Goal: Information Seeking & Learning: Learn about a topic

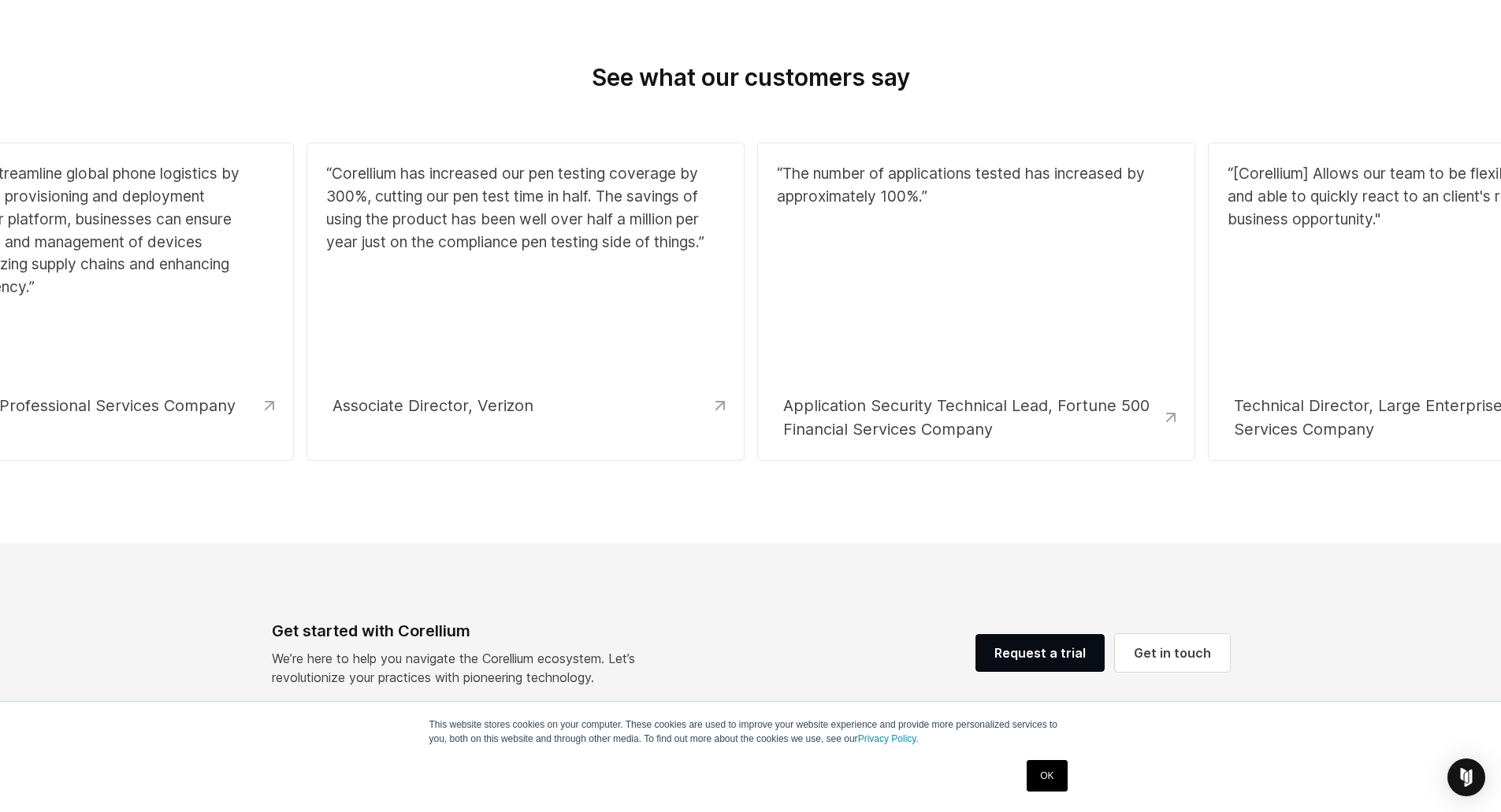
scroll to position [1700, 0]
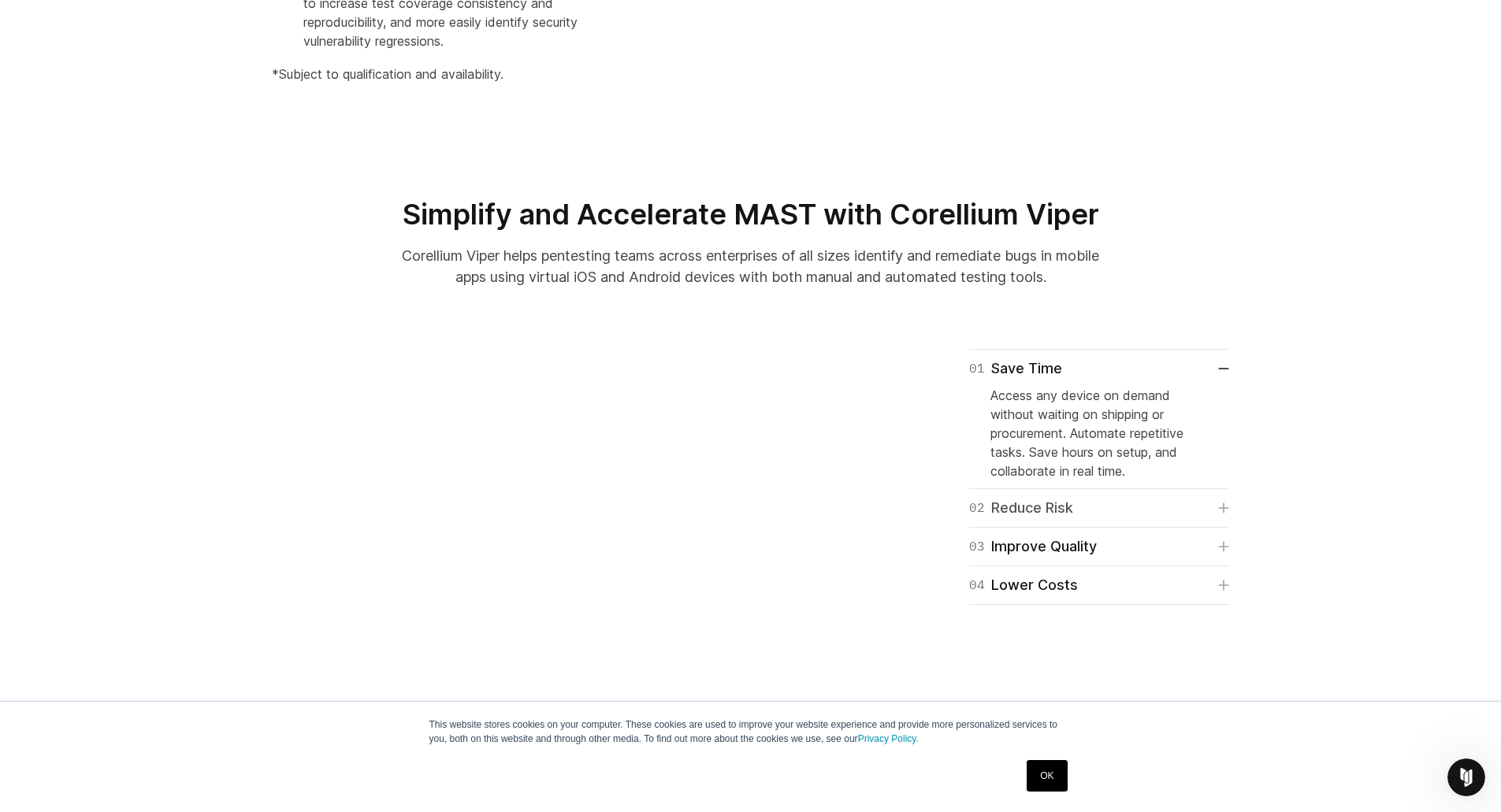
click at [1024, 519] on div "02 Reduce Risk" at bounding box center [1020, 508] width 104 height 22
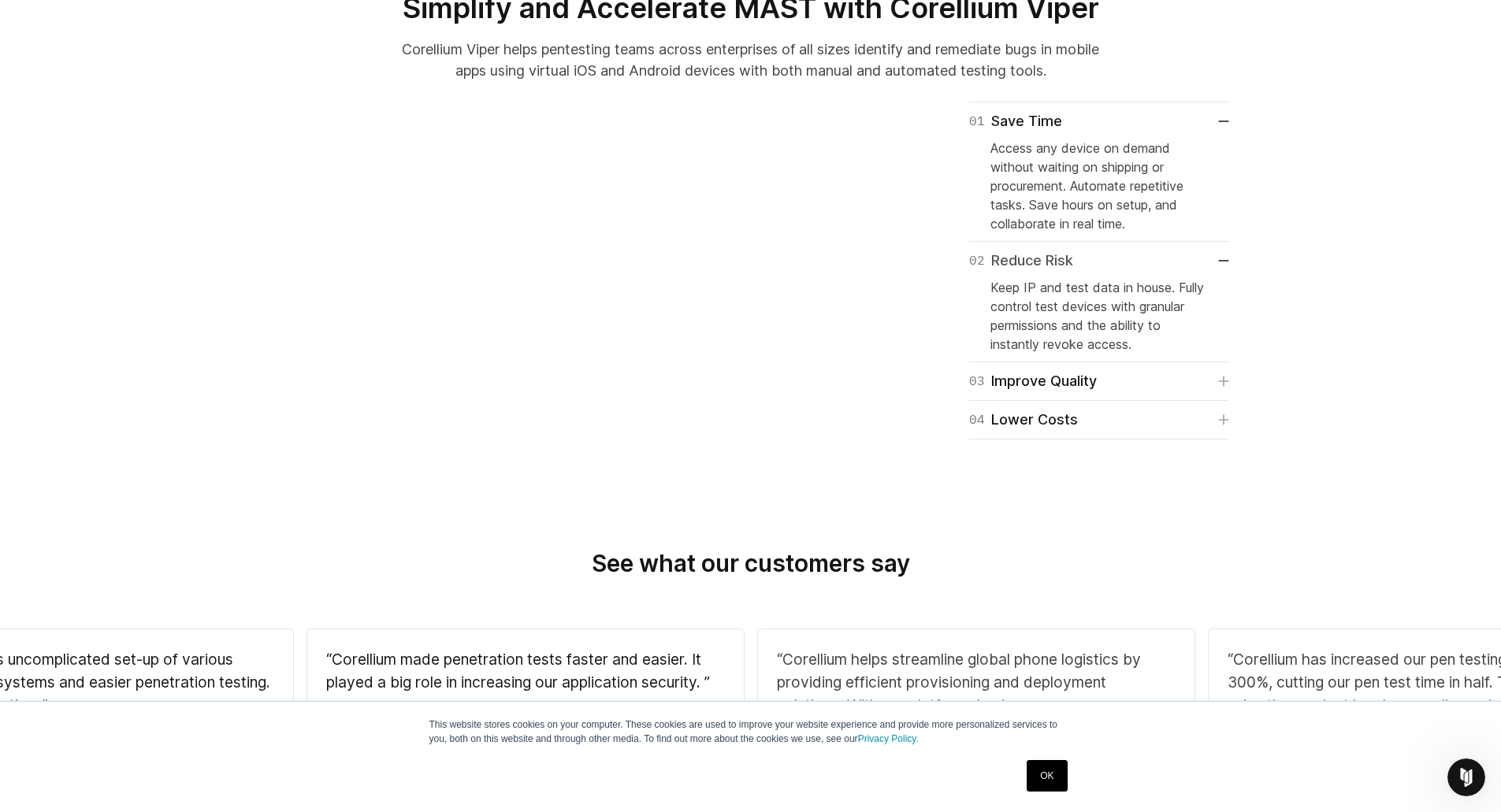
scroll to position [1216, 0]
click at [1068, 390] on div "03 Improve Quality" at bounding box center [1032, 379] width 128 height 22
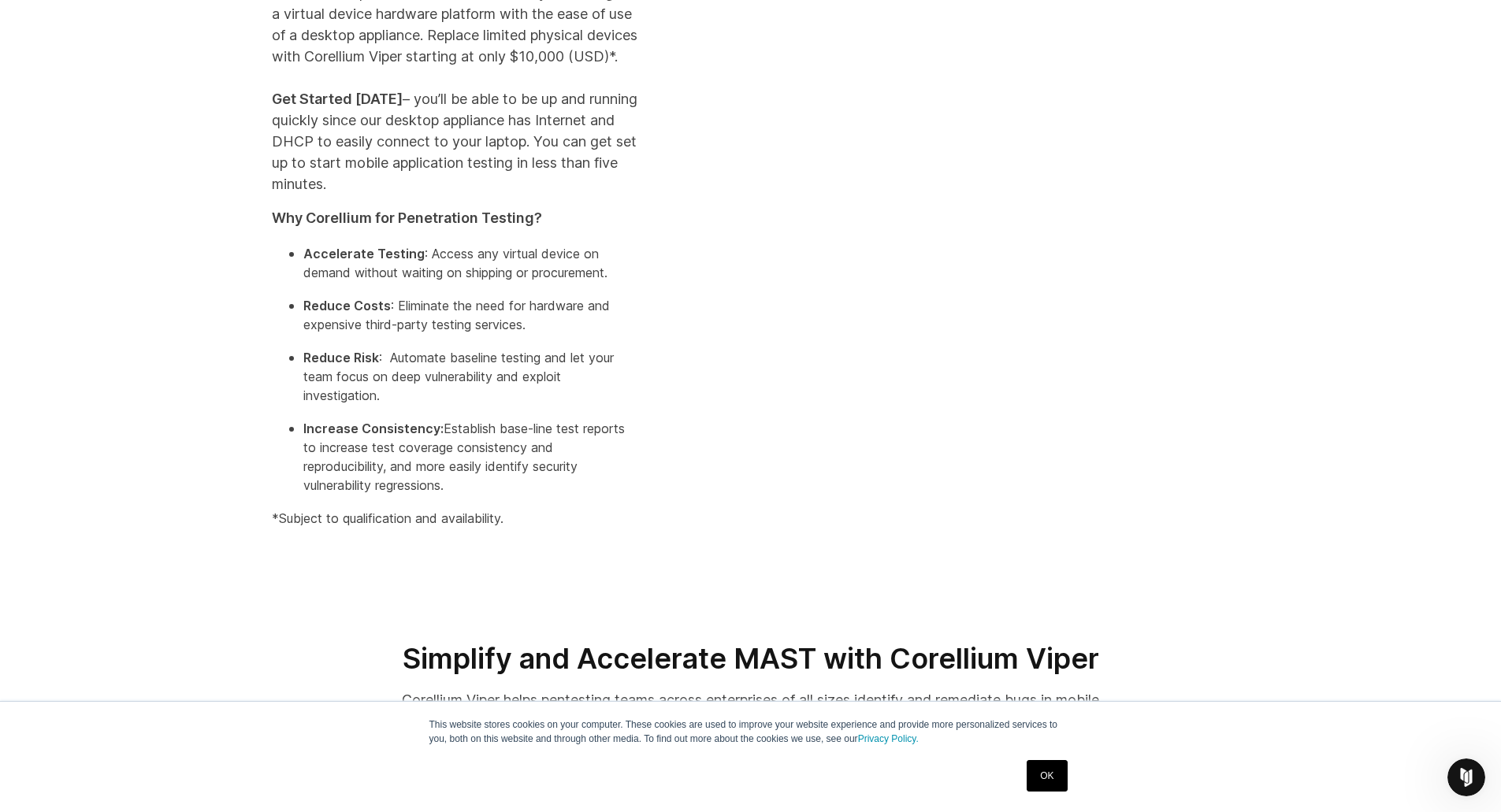
scroll to position [485, 0]
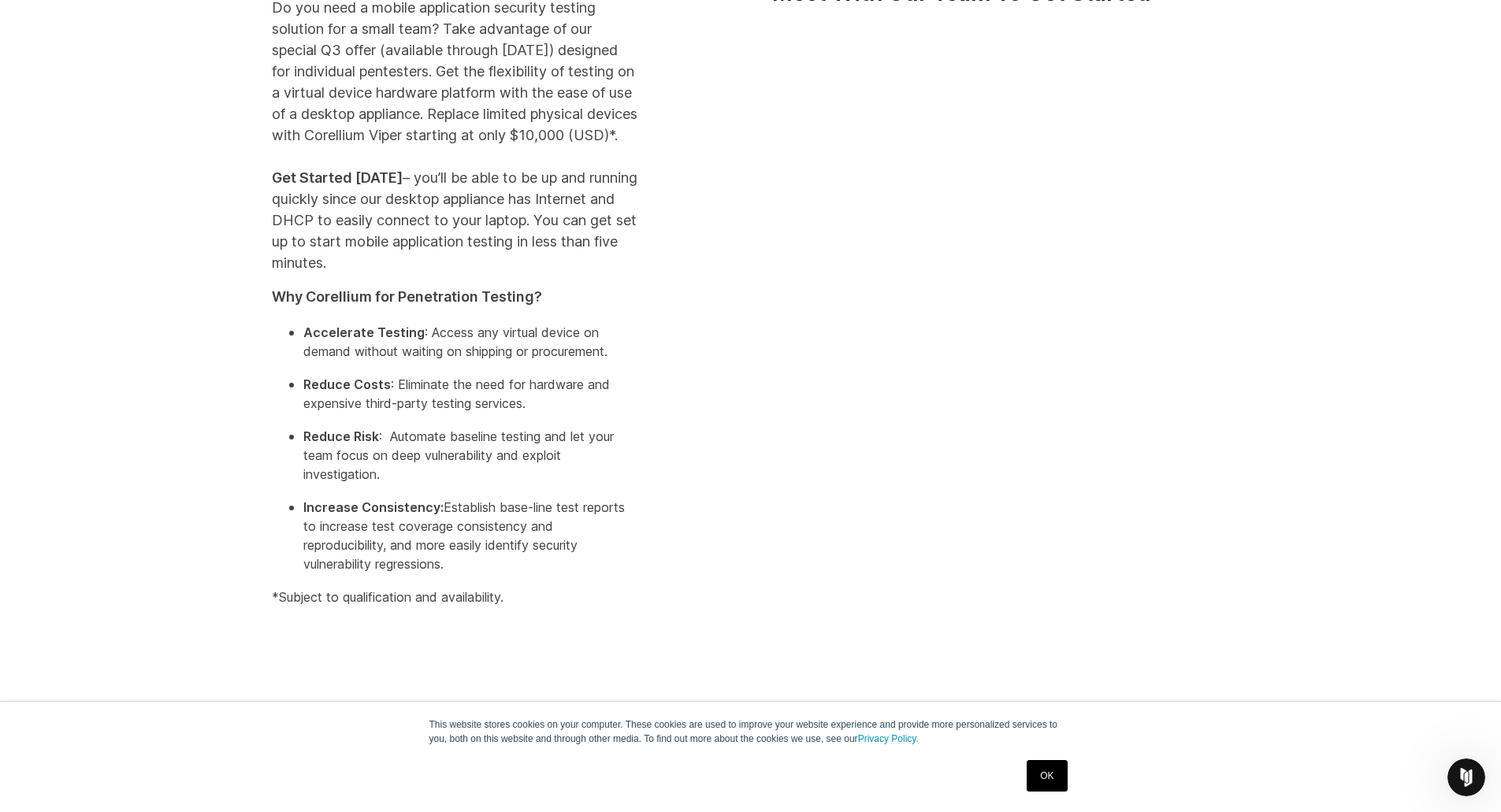
click at [132, 443] on div "Special Limited-Time Offer: Do you need a mobile application security testing s…" at bounding box center [750, 286] width 1501 height 816
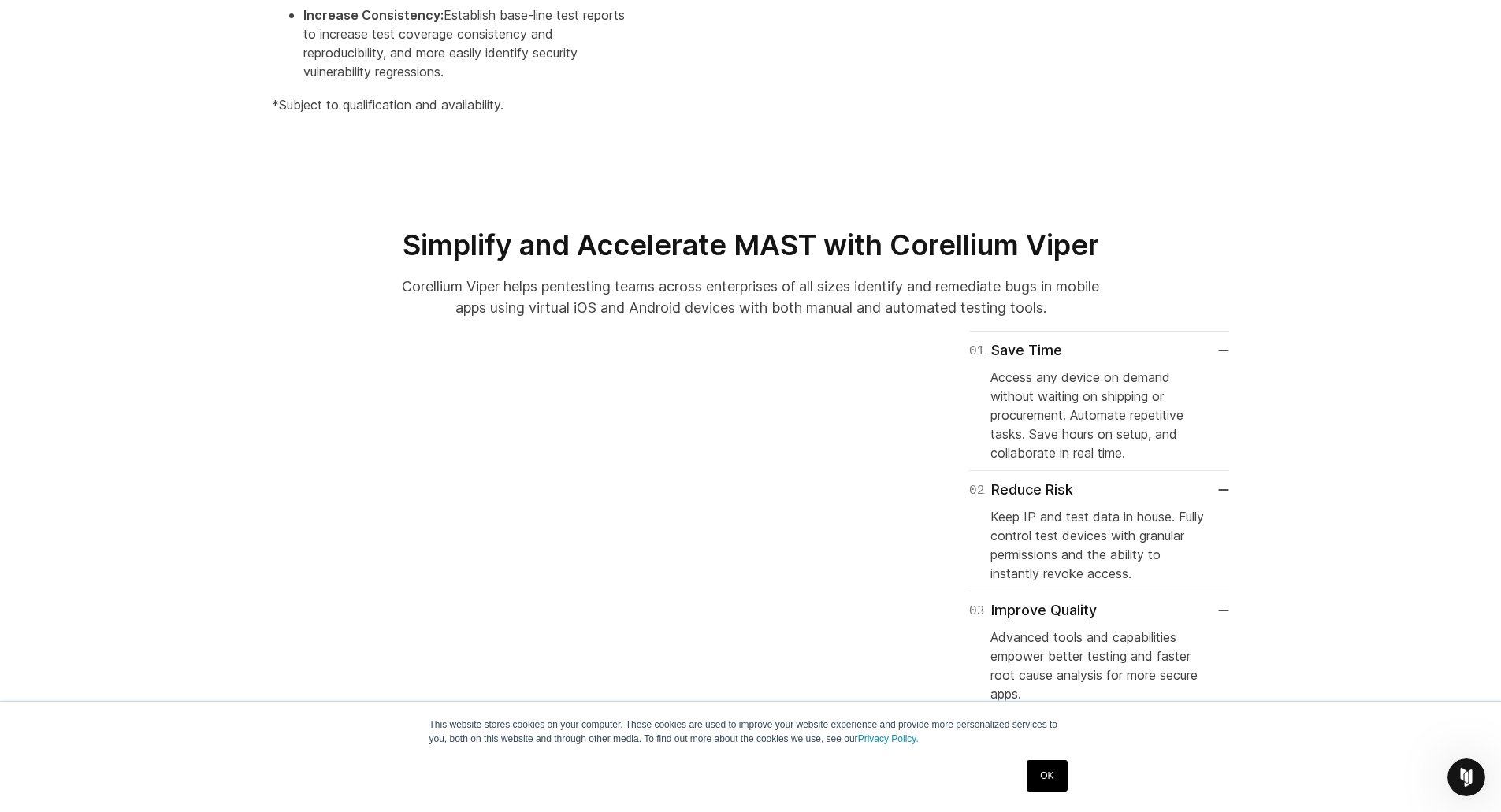
scroll to position [977, 0]
click at [123, 302] on div at bounding box center [750, 290] width 1501 height 79
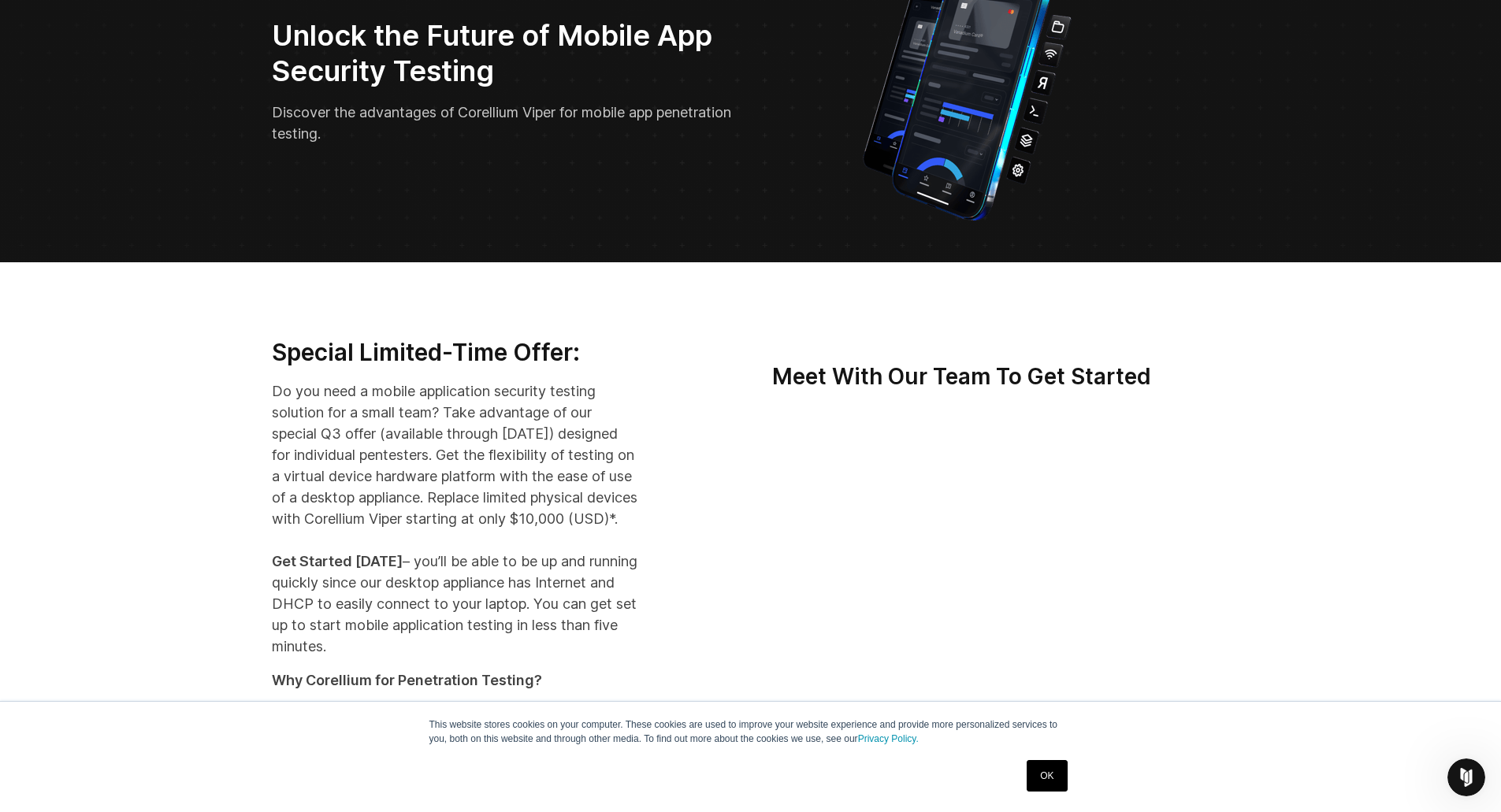
scroll to position [0, 0]
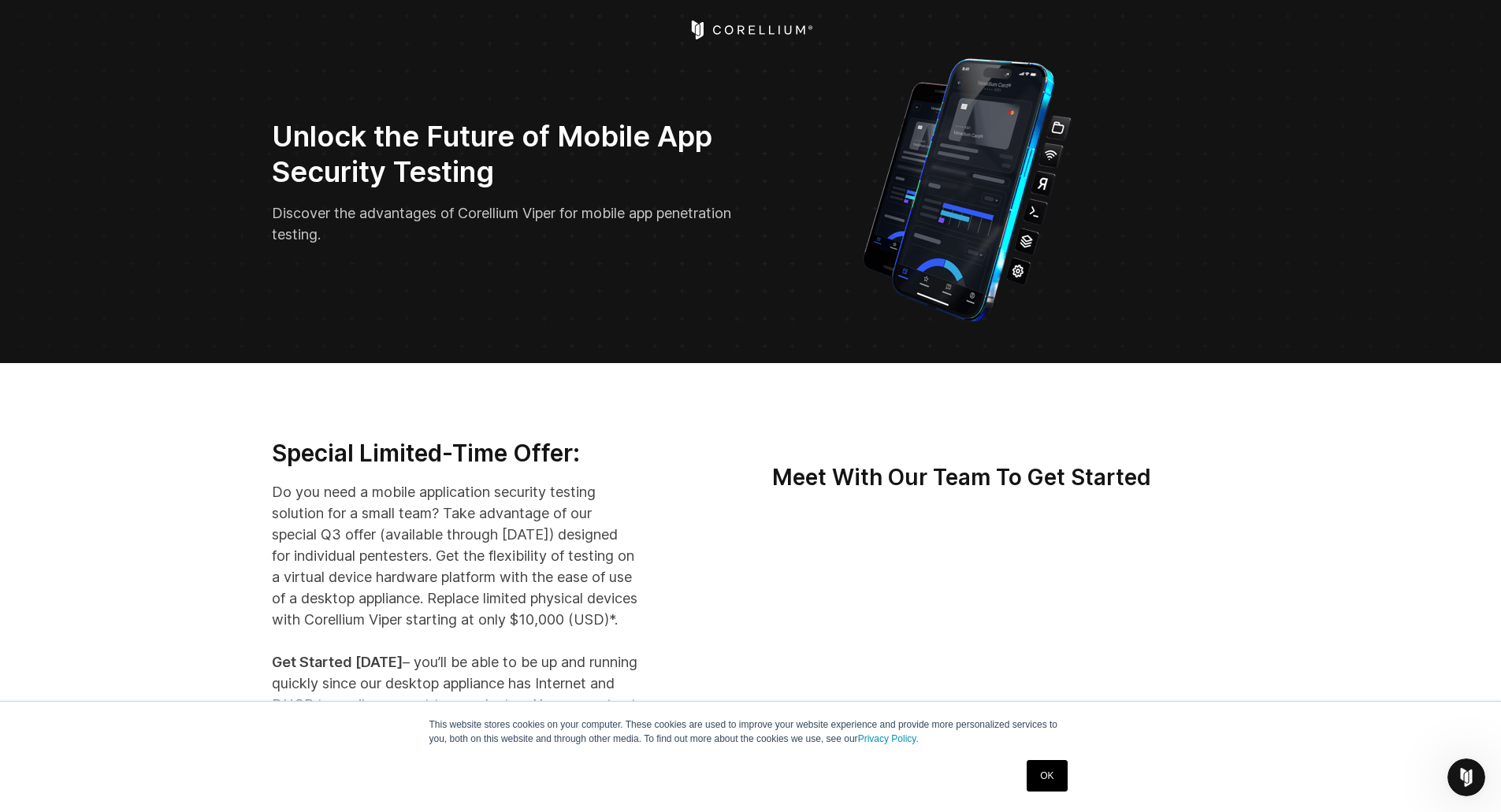
click at [771, 34] on icon "Corellium Home" at bounding box center [750, 30] width 125 height 19
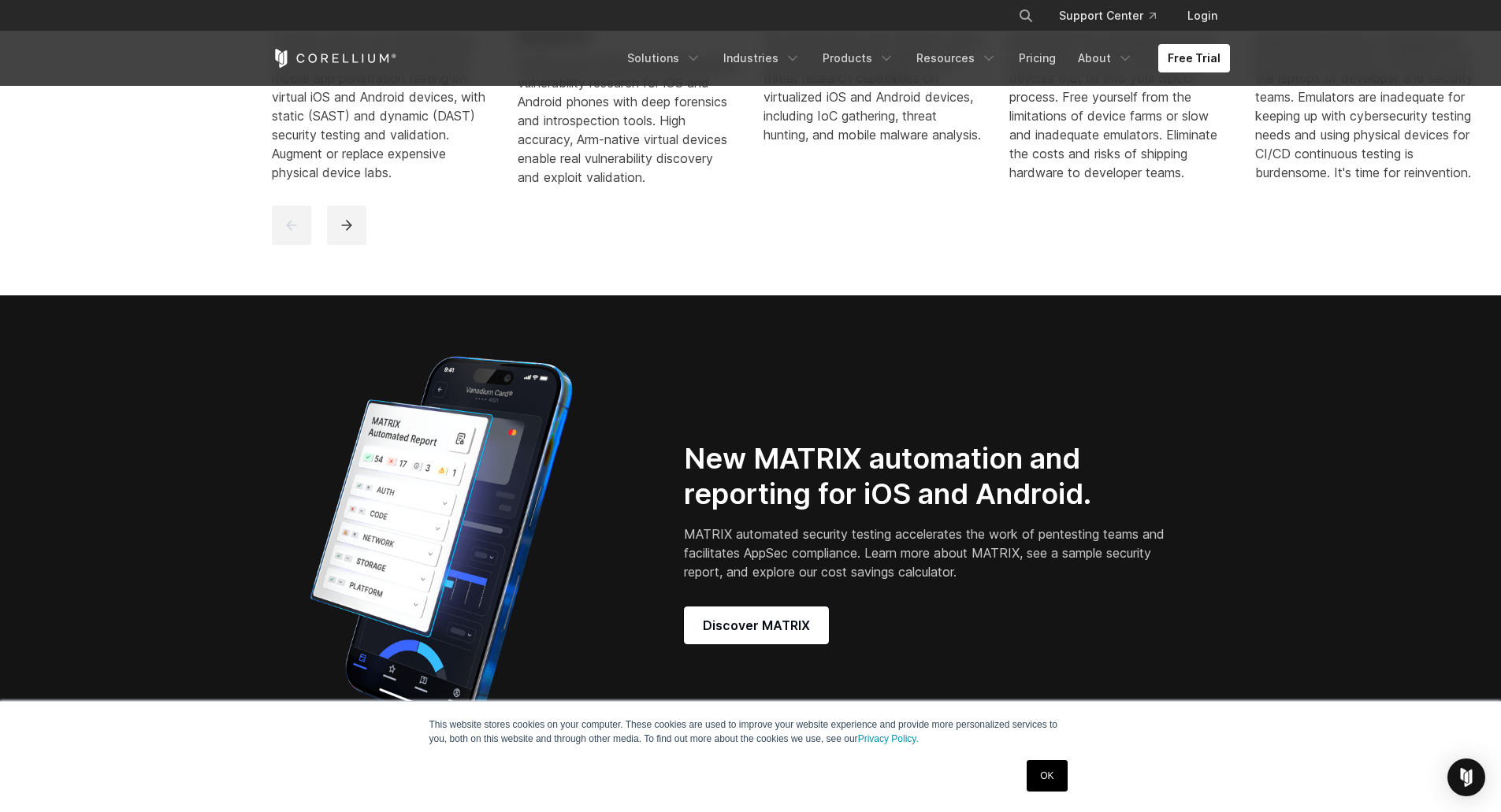
scroll to position [1514, 0]
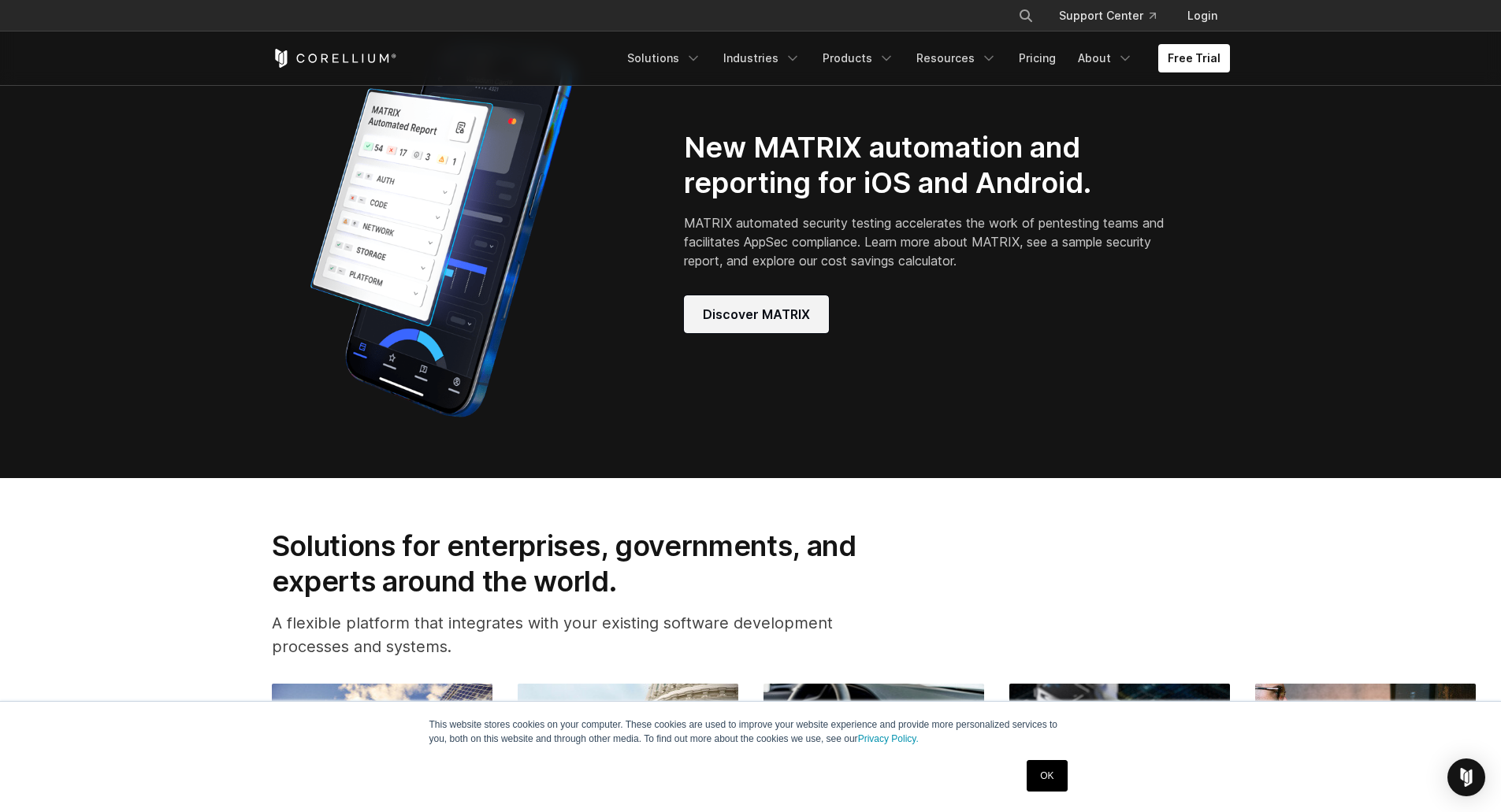
click at [812, 333] on link "Discover MATRIX" at bounding box center [757, 315] width 145 height 38
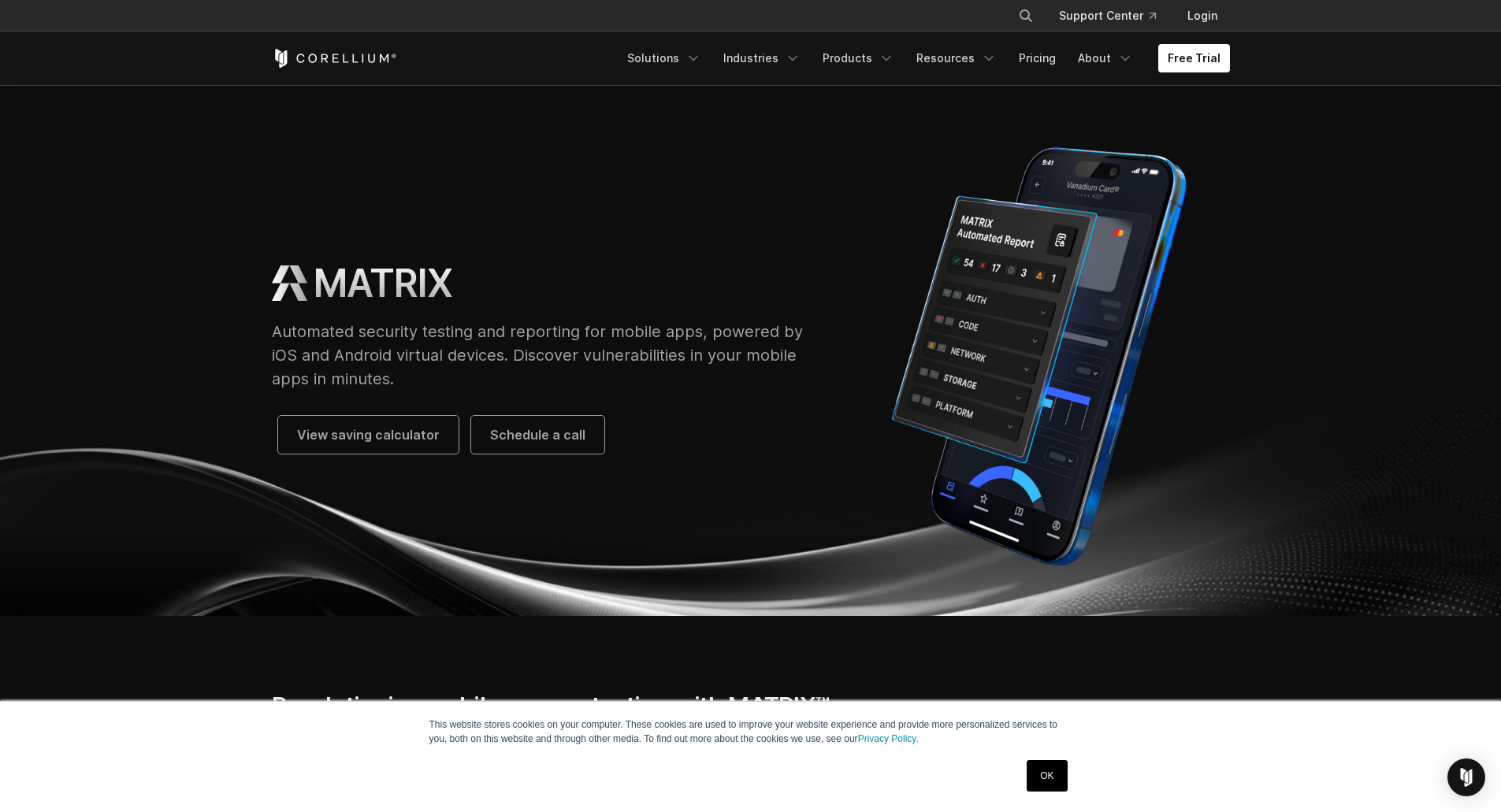
click at [369, 48] on div "Free Trial Solutions IoT" at bounding box center [751, 58] width 958 height 53
click at [374, 61] on icon "Corellium Home" at bounding box center [334, 58] width 125 height 19
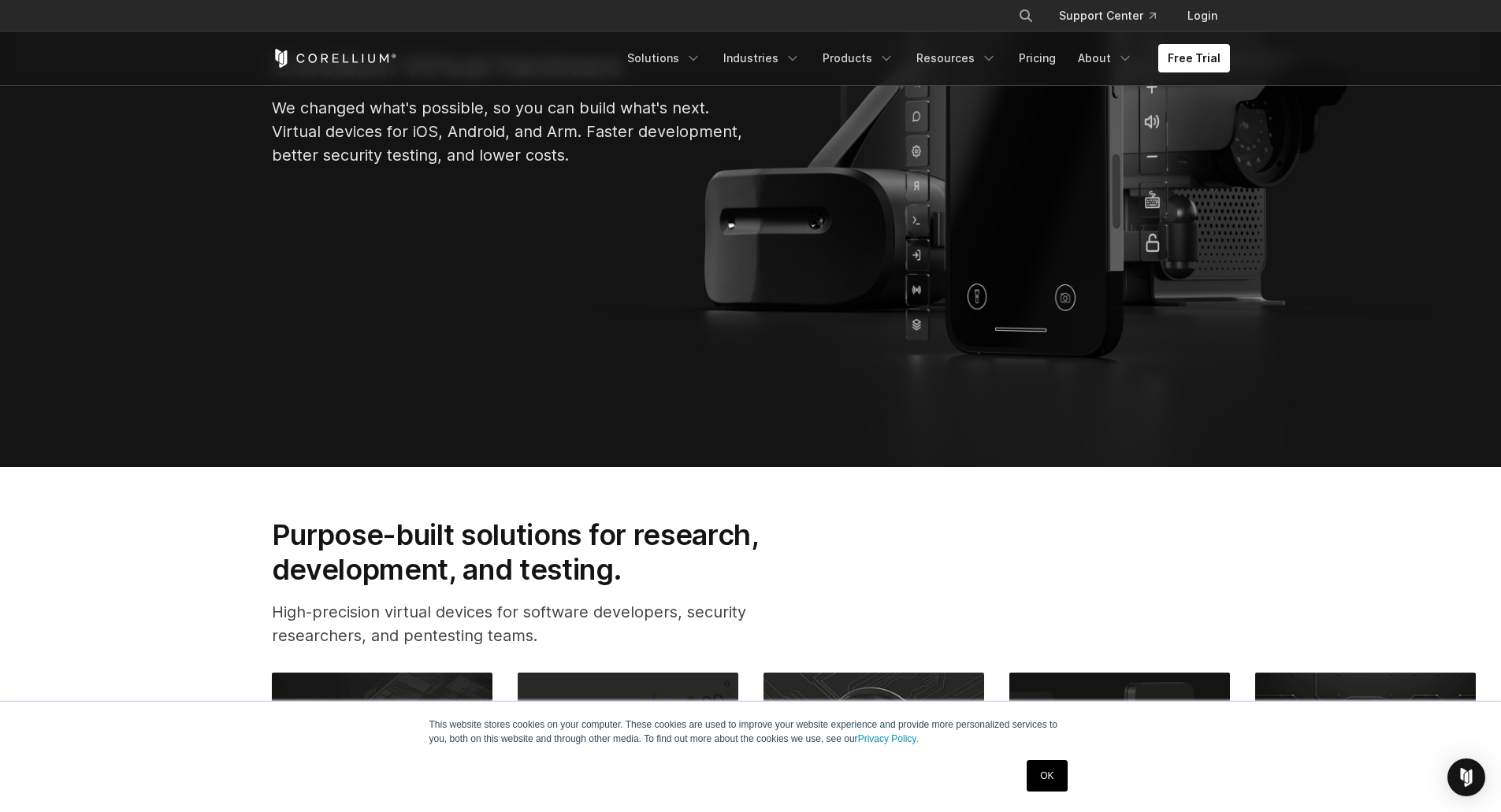
scroll to position [221, 0]
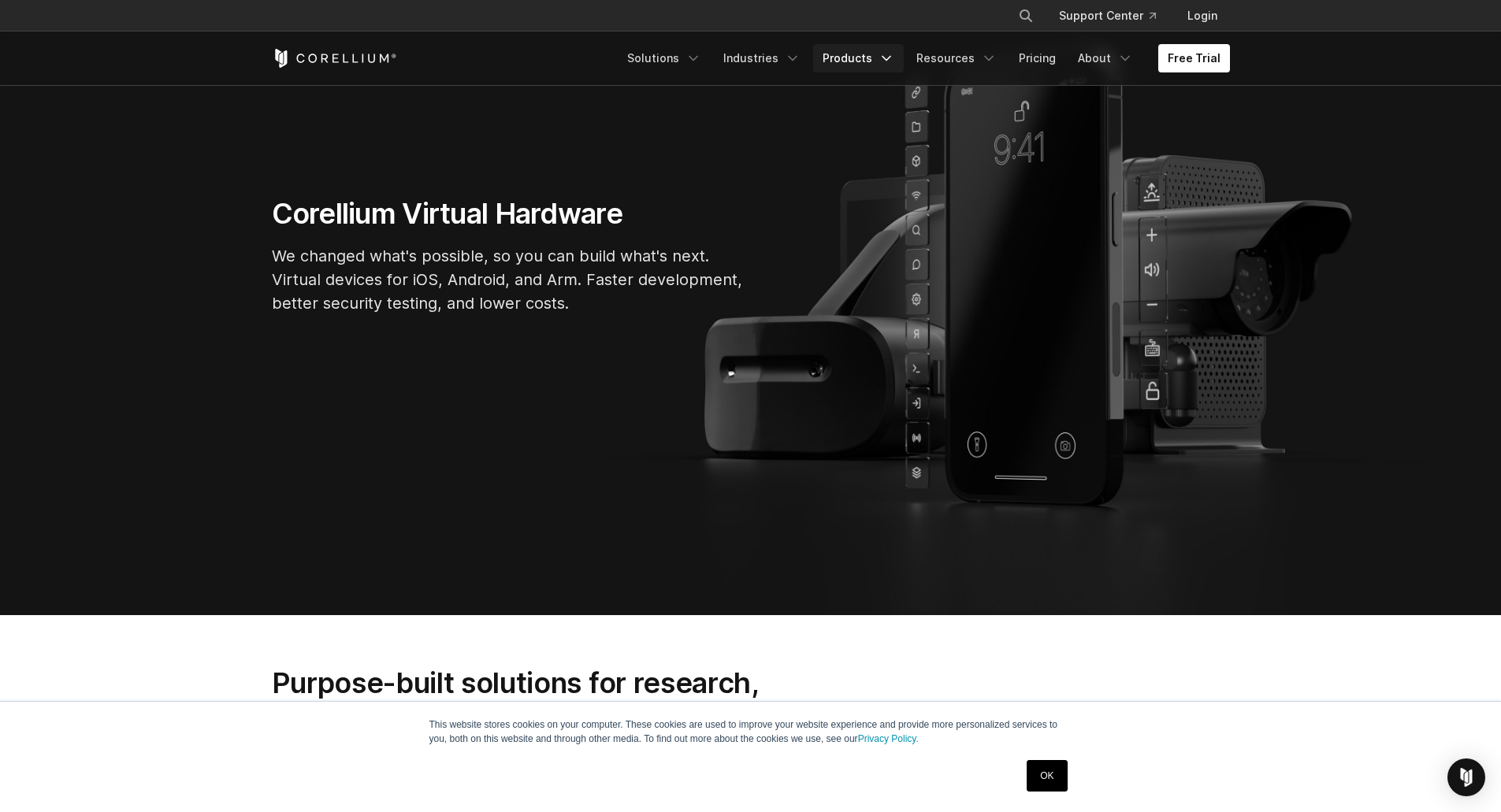
click at [844, 62] on link "Products" at bounding box center [858, 58] width 91 height 29
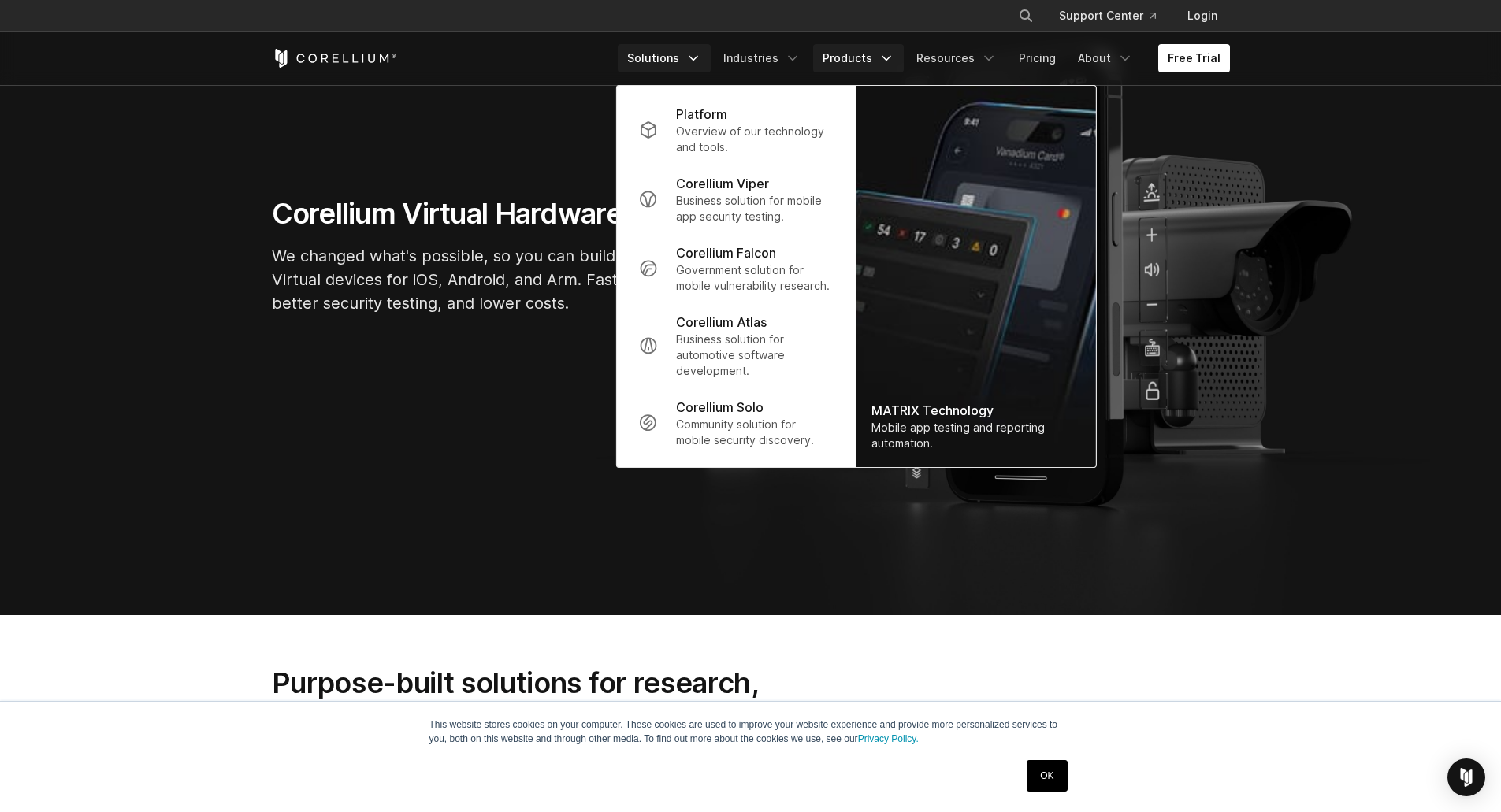
click at [698, 56] on icon "Navigation Menu" at bounding box center [693, 58] width 16 height 16
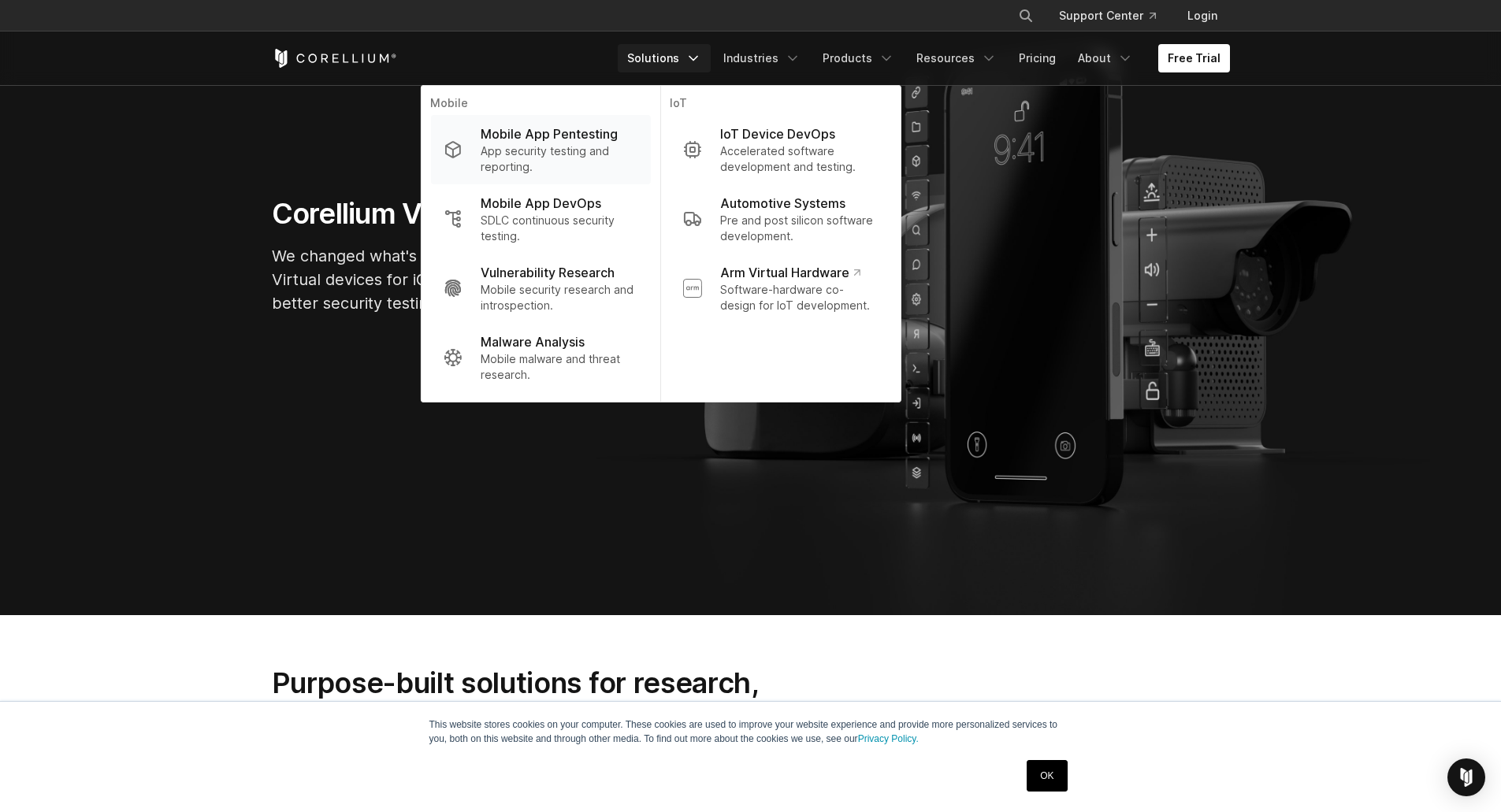
click at [600, 144] on p "App security testing and reporting." at bounding box center [559, 158] width 156 height 31
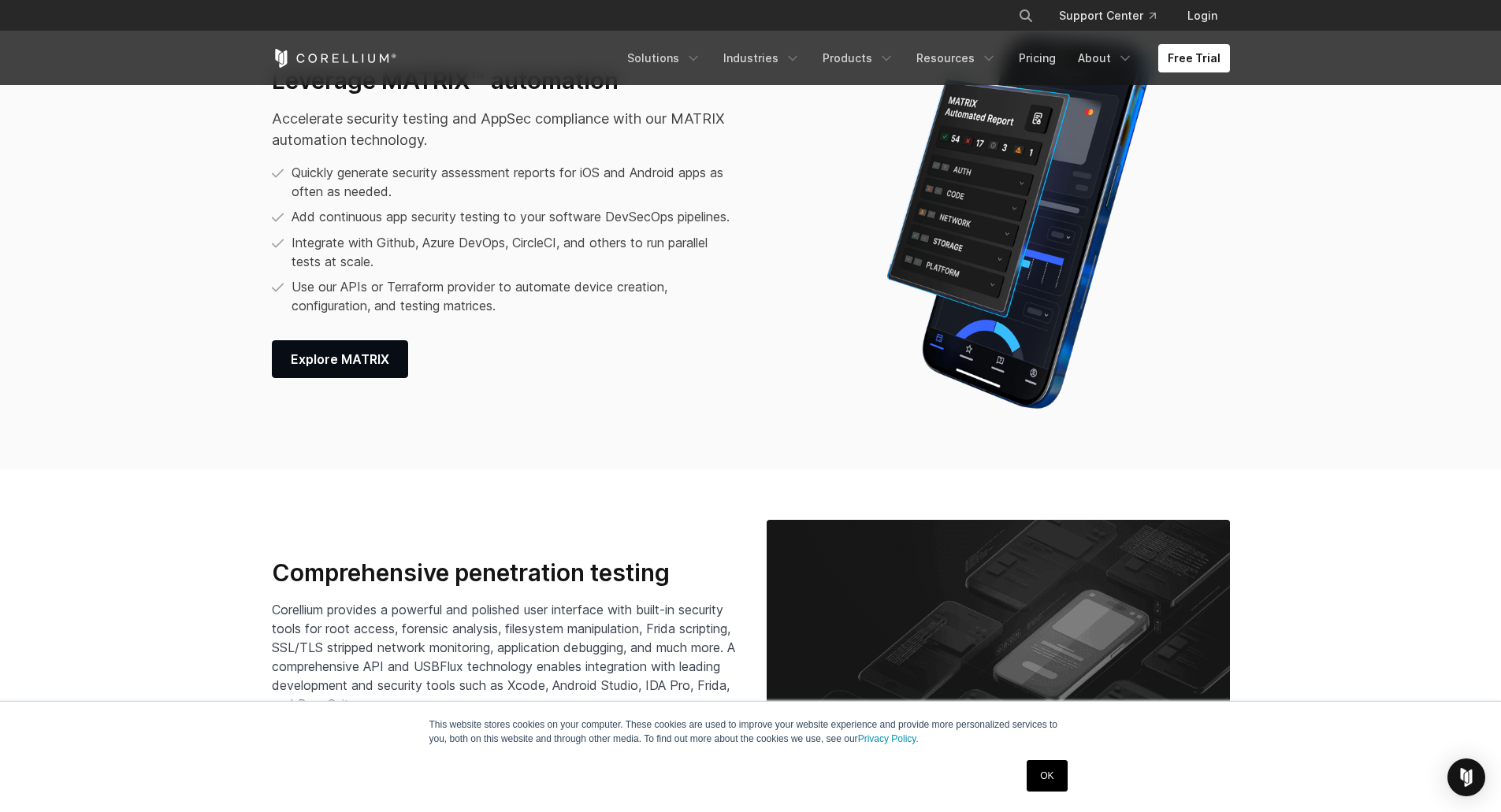
scroll to position [2221, 0]
